Goal: Task Accomplishment & Management: Use online tool/utility

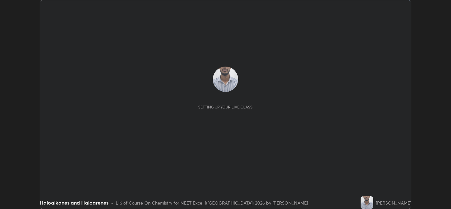
scroll to position [209, 450]
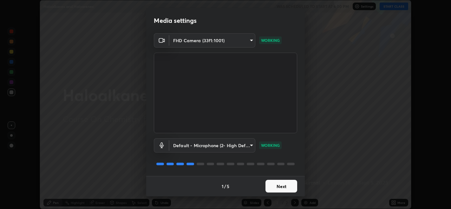
click at [284, 181] on button "Next" at bounding box center [281, 186] width 32 height 13
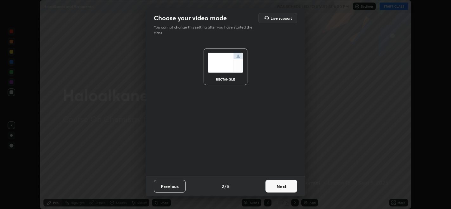
click at [283, 189] on button "Next" at bounding box center [281, 186] width 32 height 13
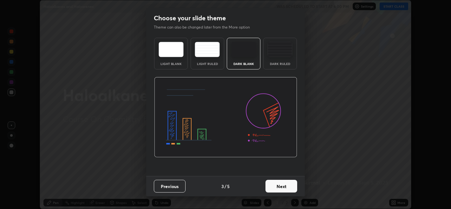
click at [283, 189] on button "Next" at bounding box center [281, 186] width 32 height 13
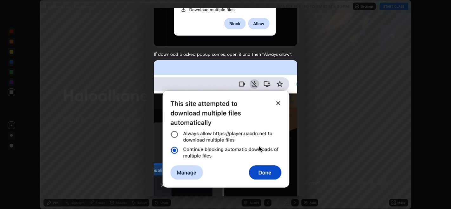
scroll to position [128, 0]
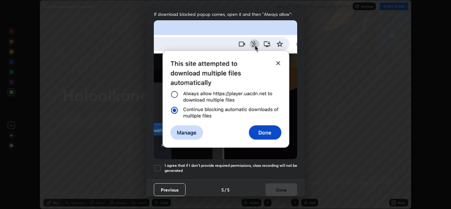
click at [156, 167] on div at bounding box center [158, 168] width 8 height 8
click at [276, 185] on button "Done" at bounding box center [281, 189] width 32 height 13
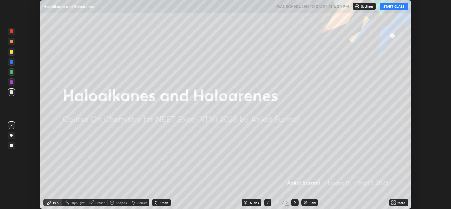
click at [393, 6] on button "START CLASS" at bounding box center [393, 7] width 29 height 8
click at [444, 113] on div "Setting up your live class" at bounding box center [225, 104] width 451 height 209
